Goal: Transaction & Acquisition: Subscribe to service/newsletter

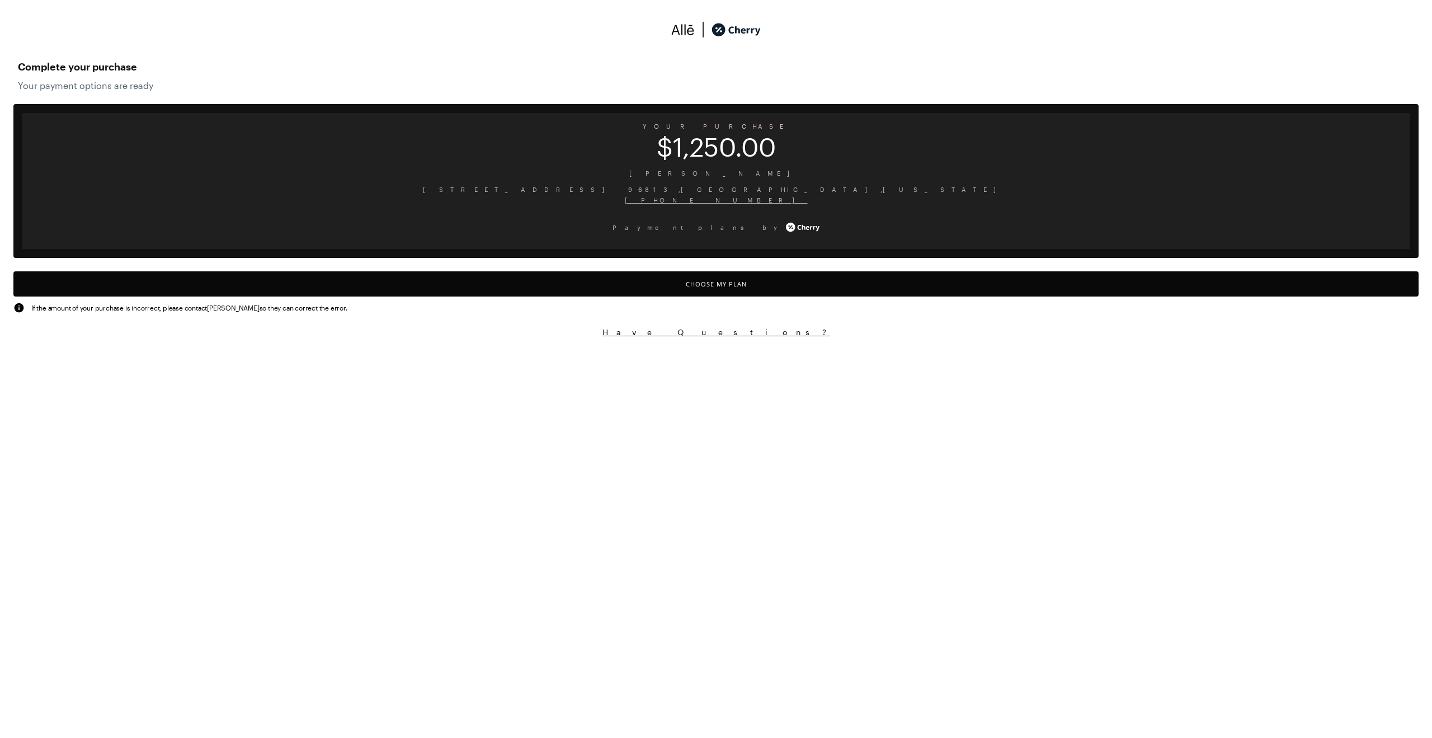
click at [773, 287] on button "Choose My Plan" at bounding box center [715, 283] width 1405 height 25
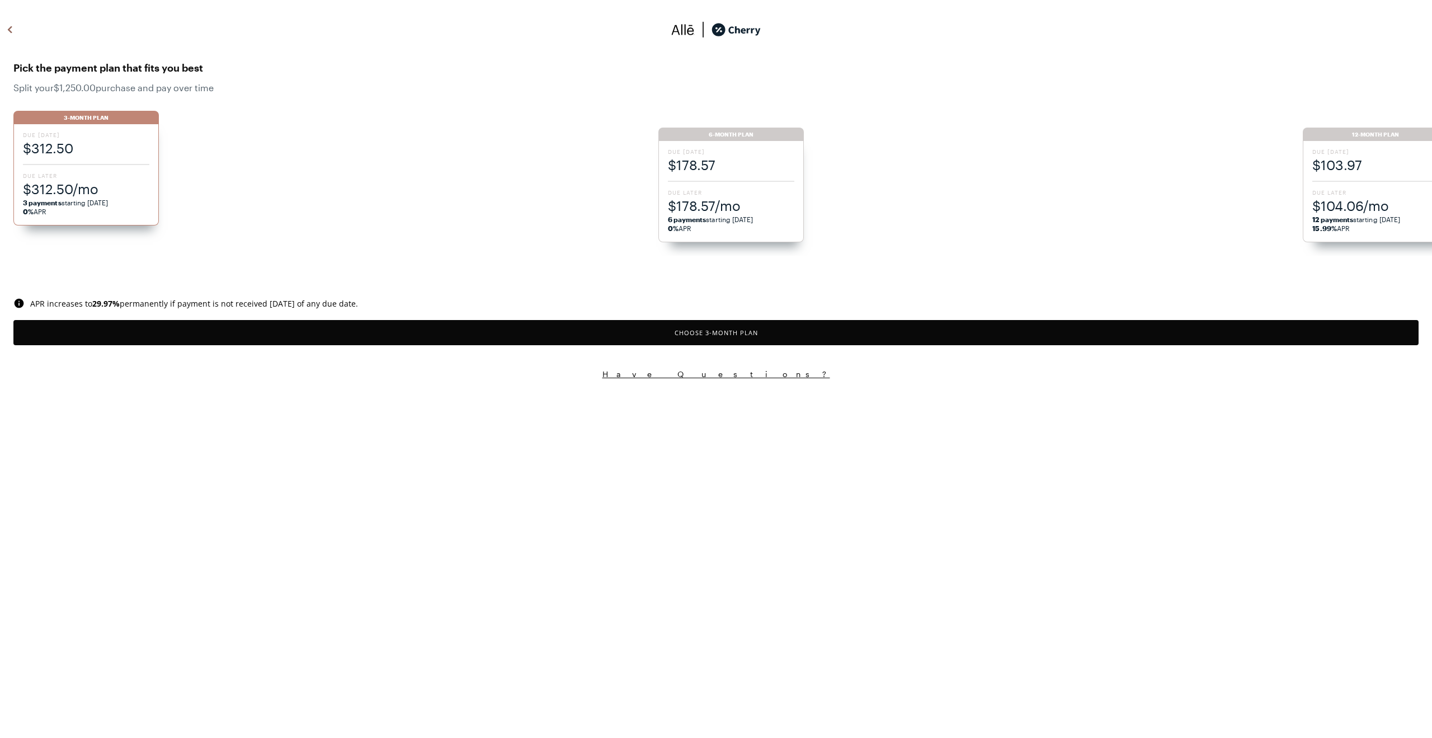
click at [1361, 189] on span "Due Later" at bounding box center [1375, 192] width 126 height 8
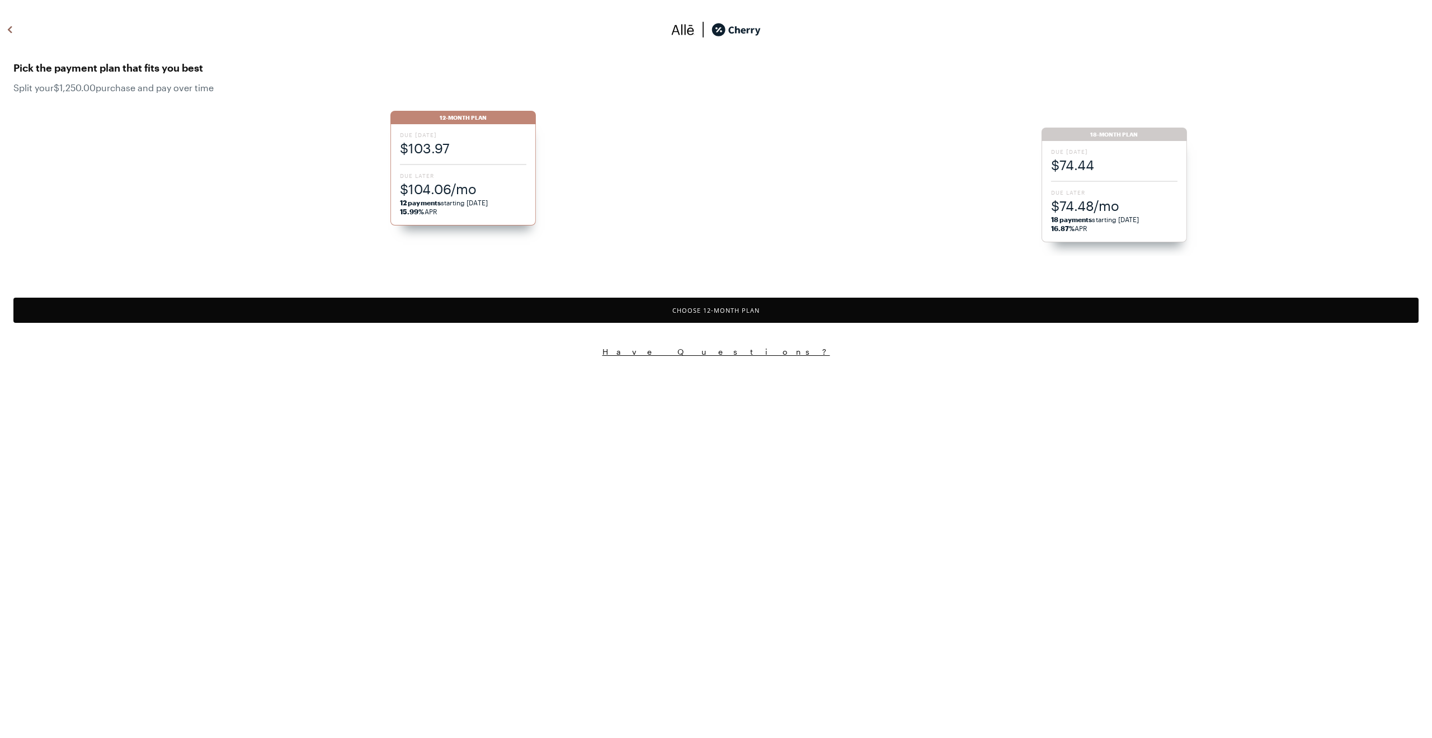
click at [762, 310] on button "Choose 12 -Month Plan" at bounding box center [715, 310] width 1405 height 25
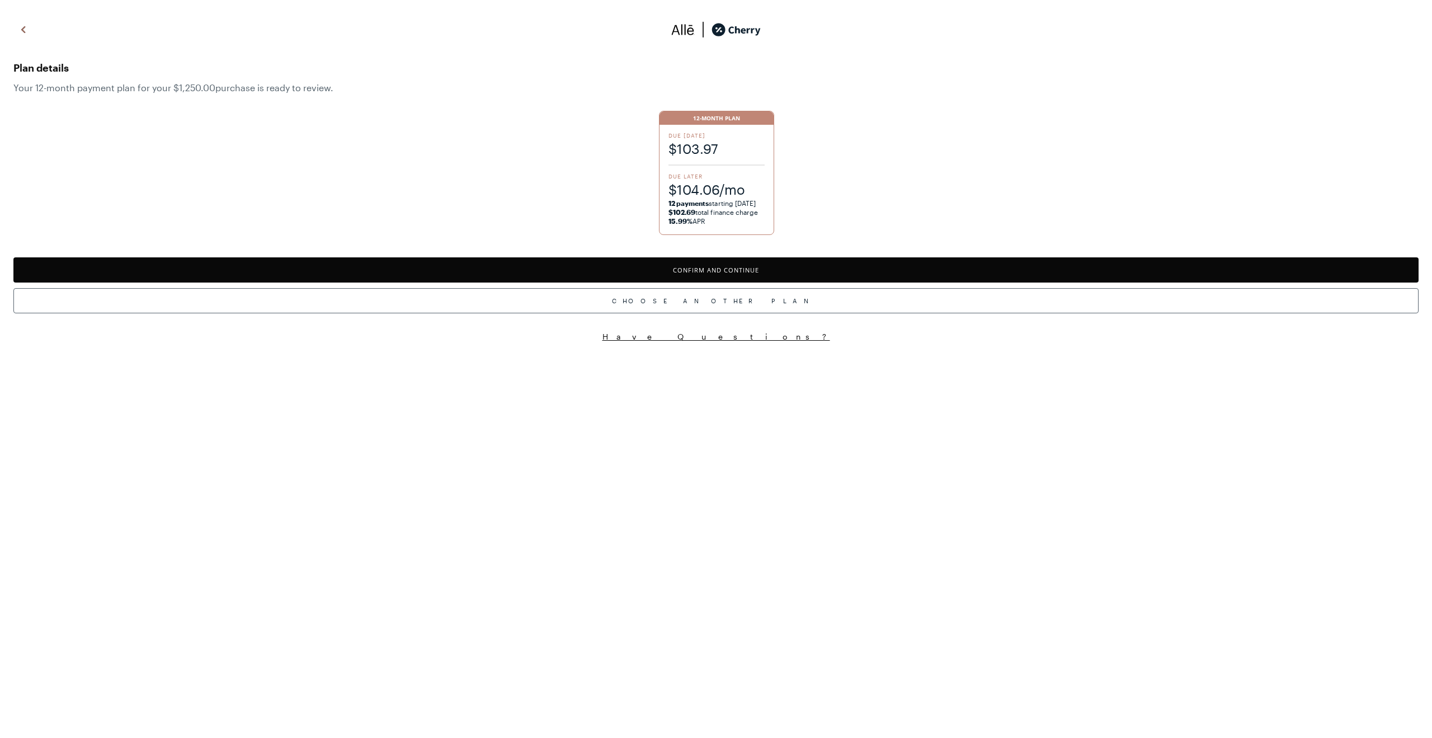
click at [739, 155] on span "$103.97" at bounding box center [716, 148] width 97 height 18
click at [786, 267] on button "Confirm and Continue" at bounding box center [715, 269] width 1405 height 25
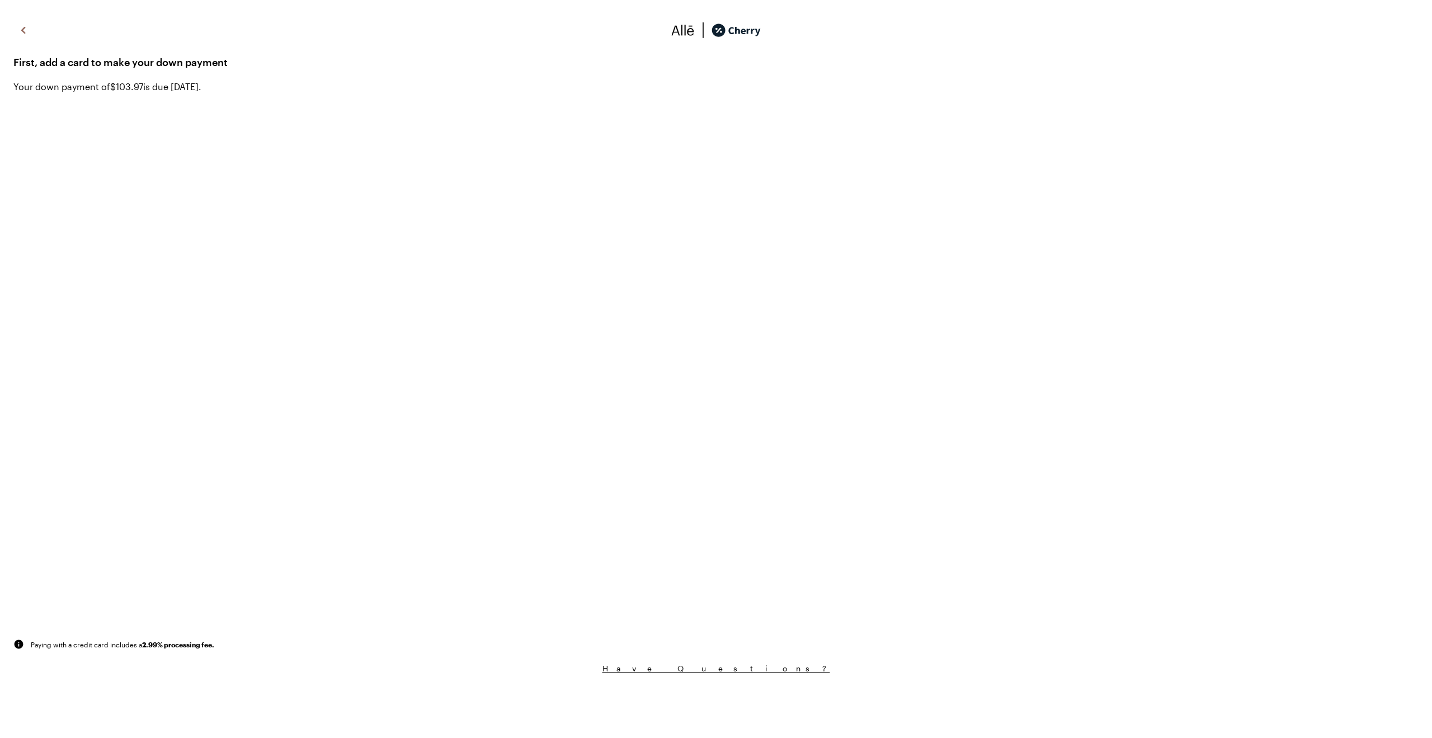
click at [1092, 95] on div "First, add a card to make your down payment Your down payment of $103.97 is due…" at bounding box center [716, 346] width 1432 height 676
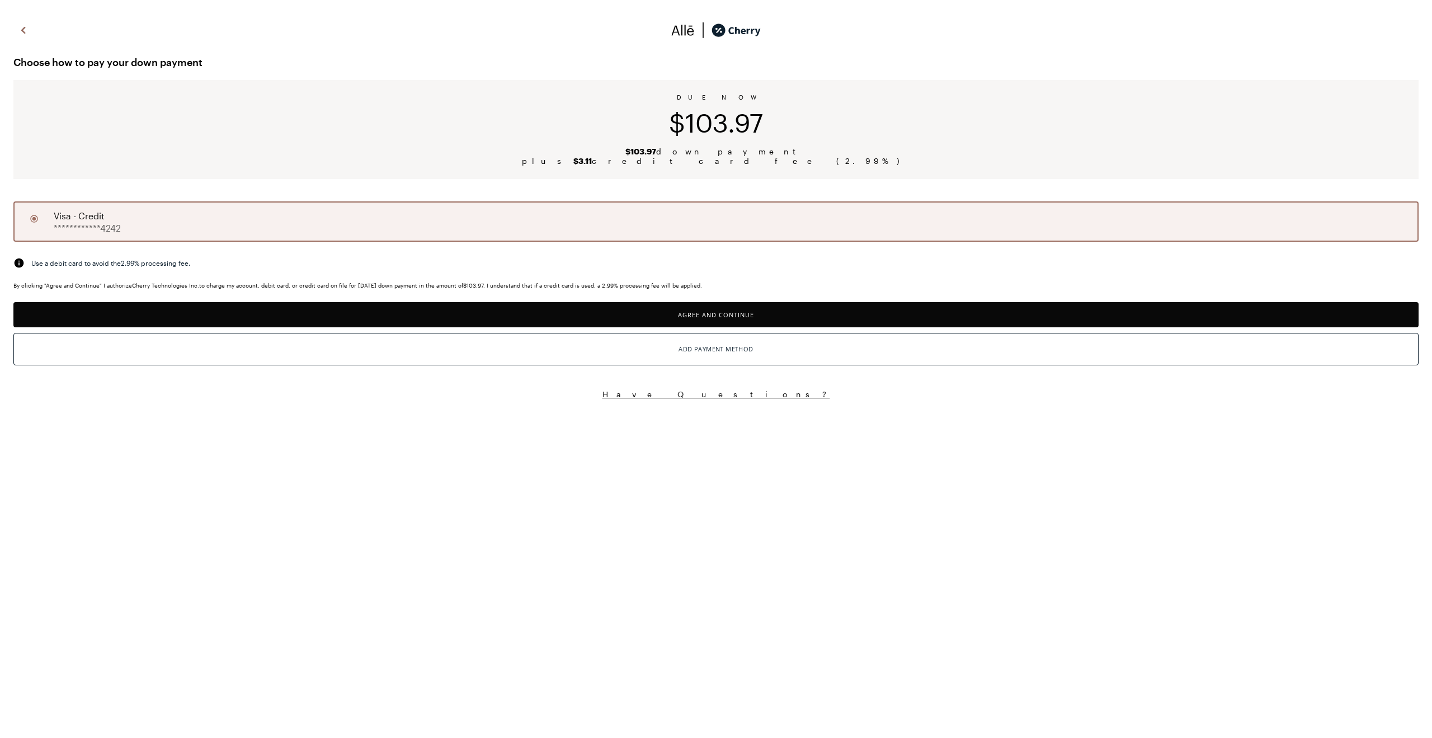
click at [721, 315] on button "Agree and Continue" at bounding box center [715, 314] width 1405 height 25
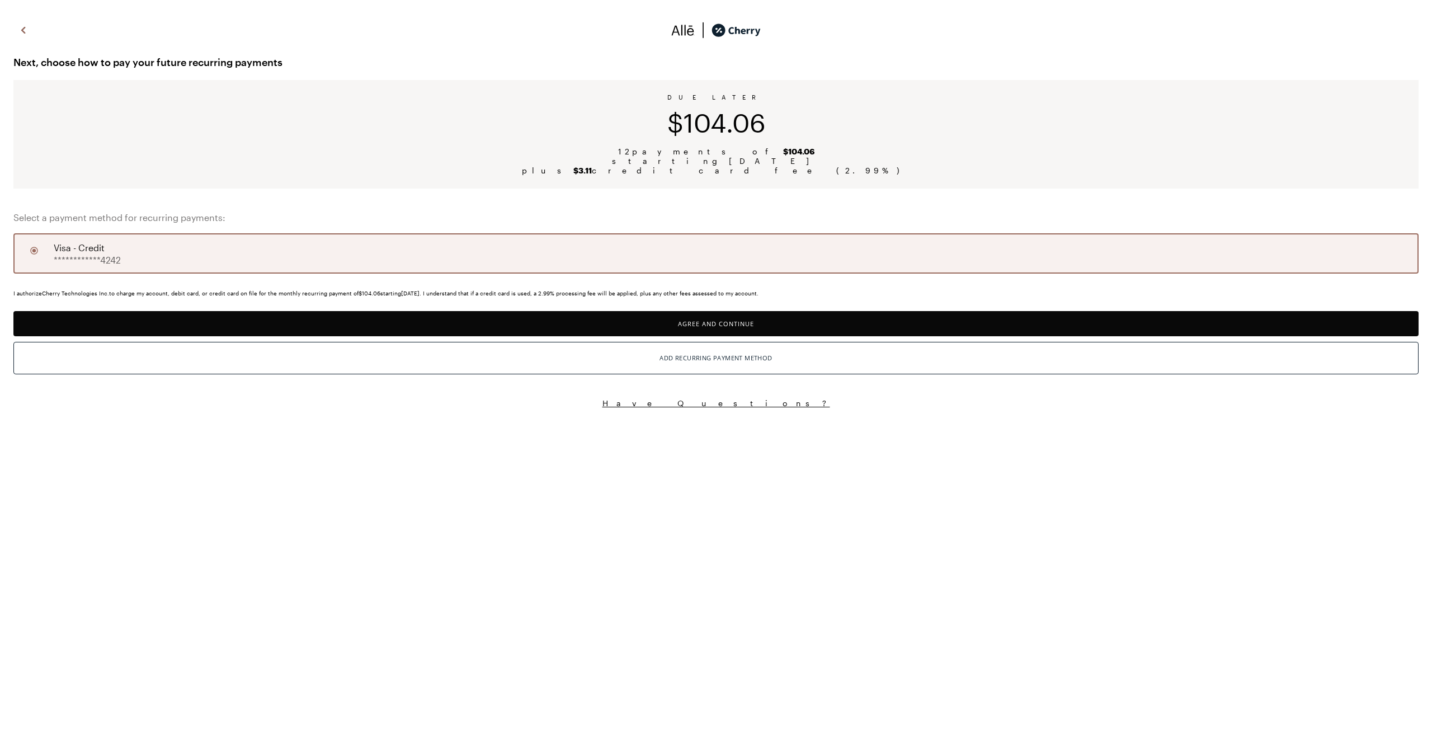
click at [743, 327] on button "Agree and Continue" at bounding box center [715, 323] width 1405 height 25
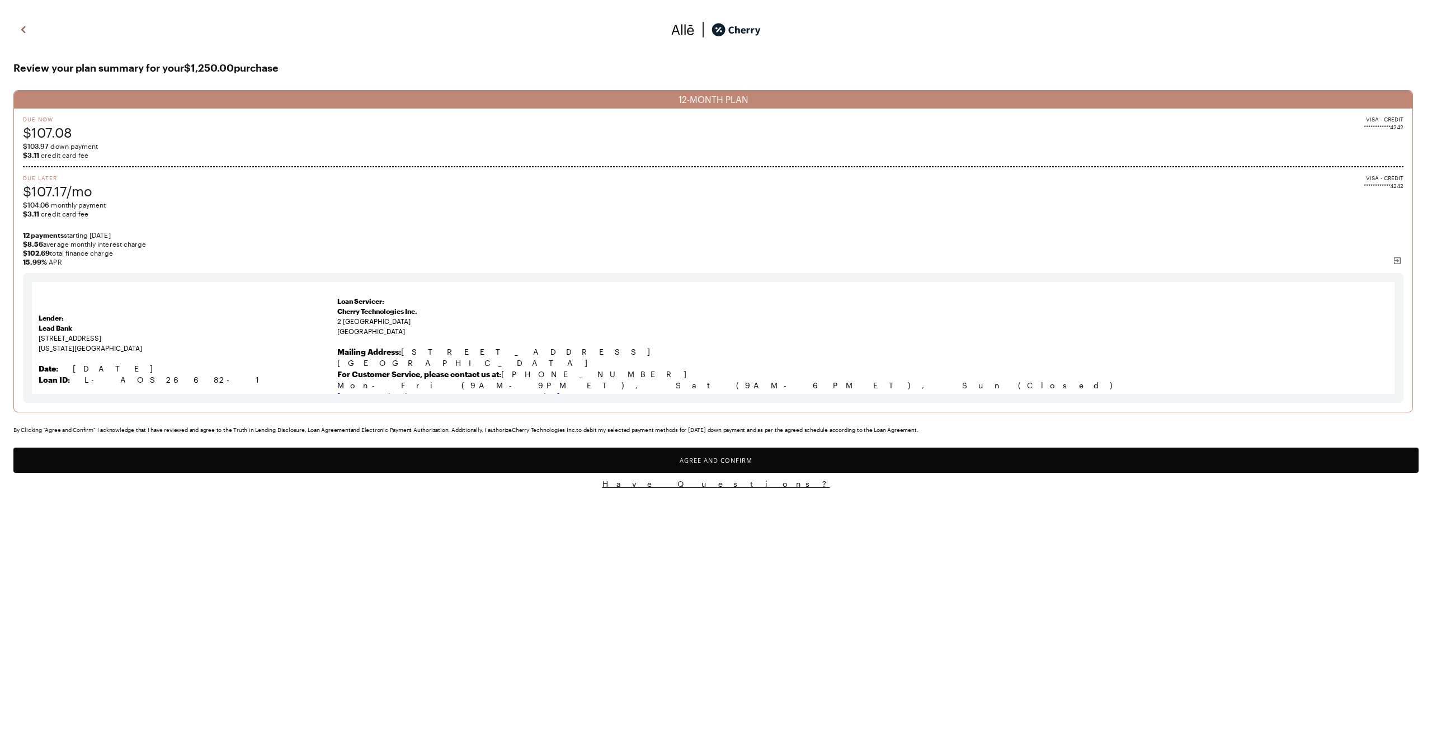
click at [765, 459] on button "Agree and Confirm" at bounding box center [715, 459] width 1405 height 25
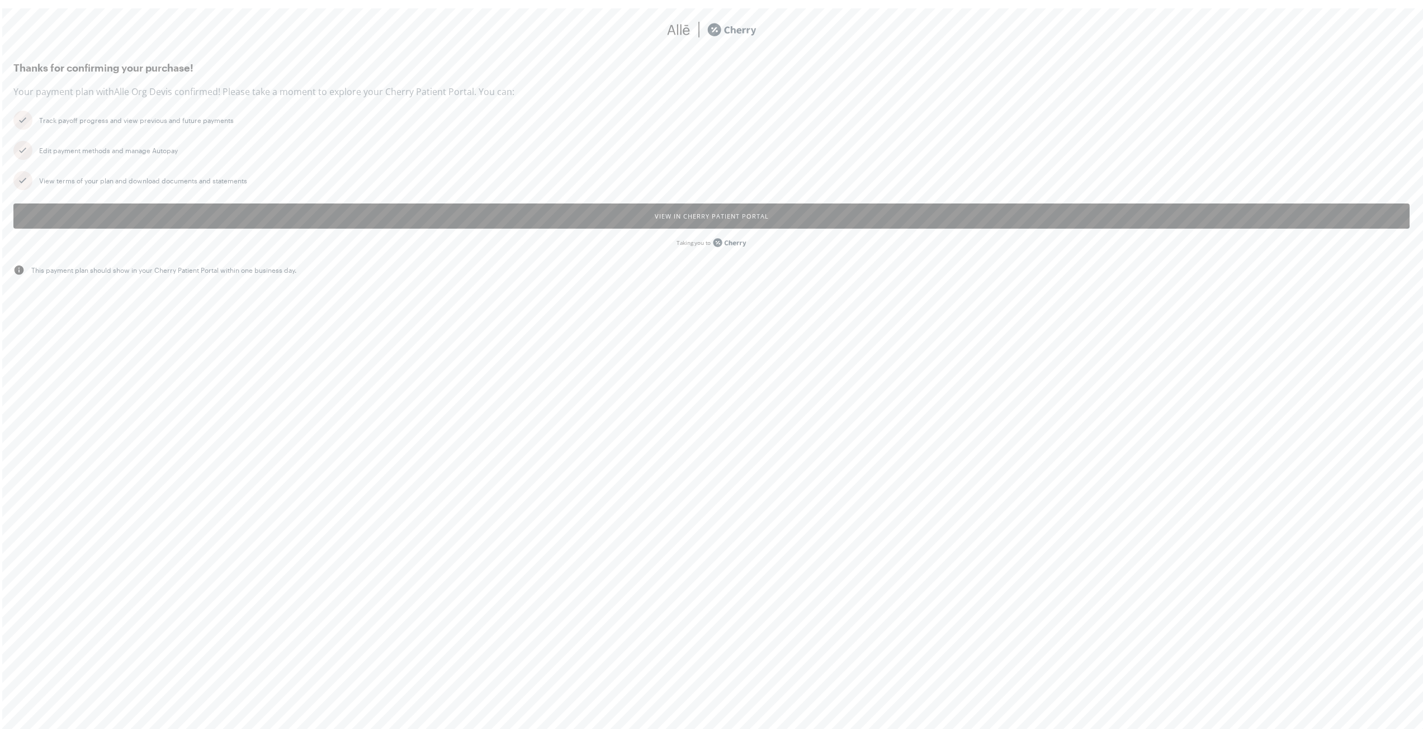
click at [835, 150] on div "Edit payment methods and manage Autopay" at bounding box center [724, 150] width 1371 height 9
